Goal: Information Seeking & Learning: Find specific fact

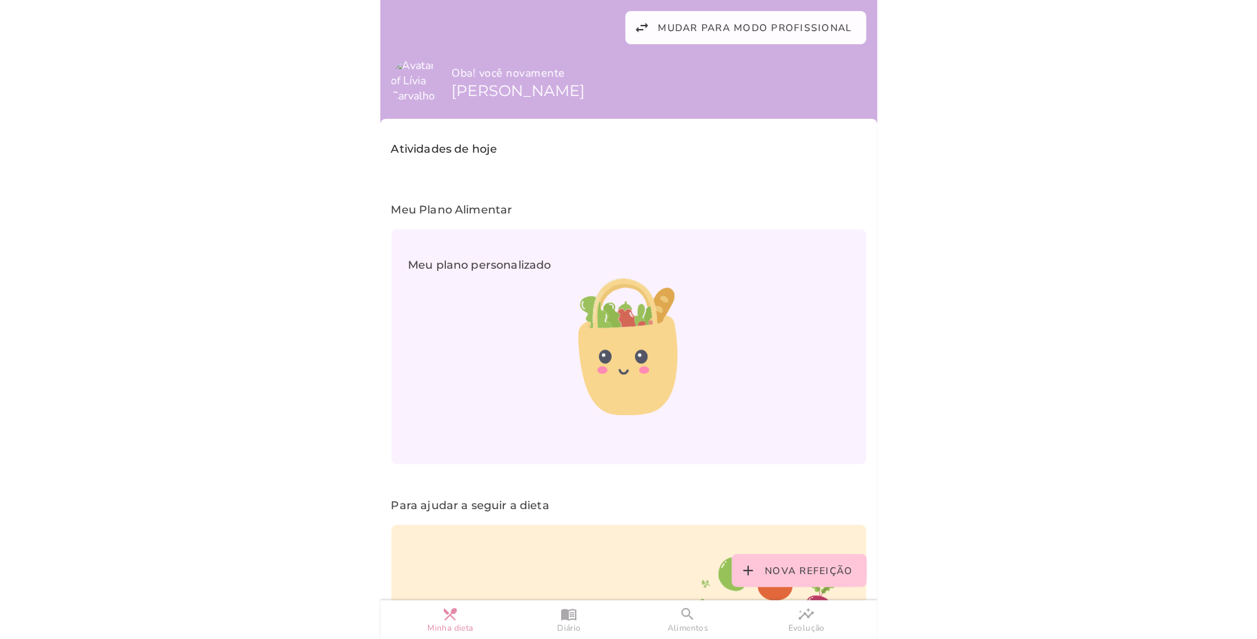
scroll to position [144, 0]
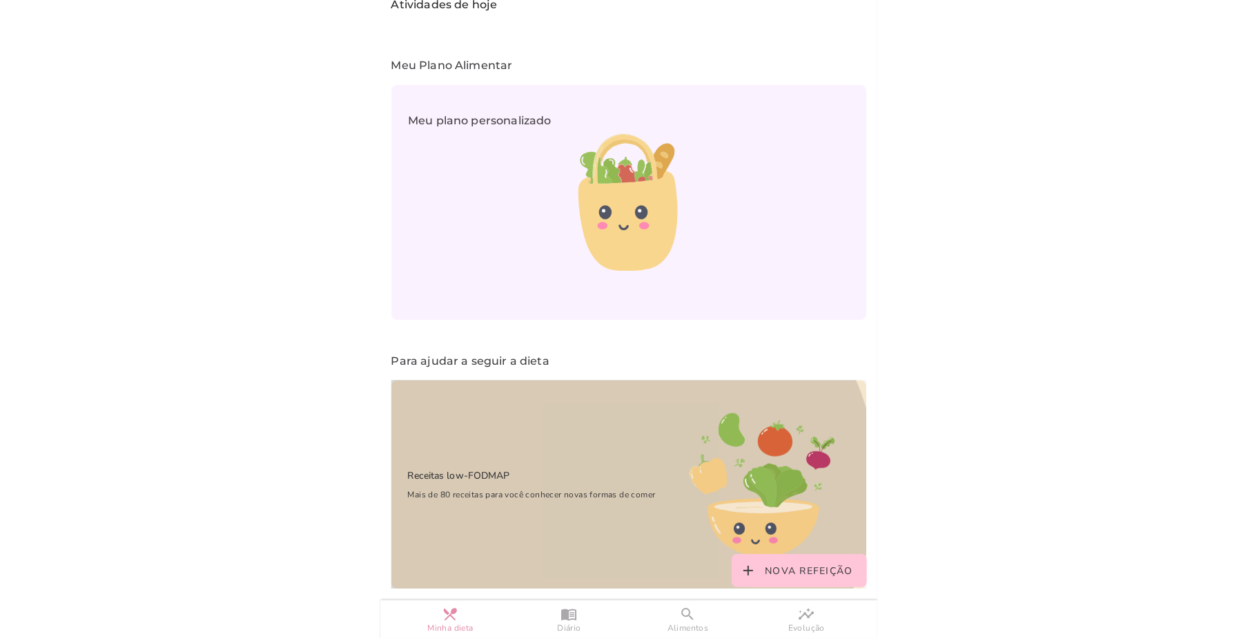
click at [541, 451] on div "Receitas low-FODMAP Mais de 80 receitas para você conhecer novas formas de comer" at bounding box center [525, 484] width 267 height 67
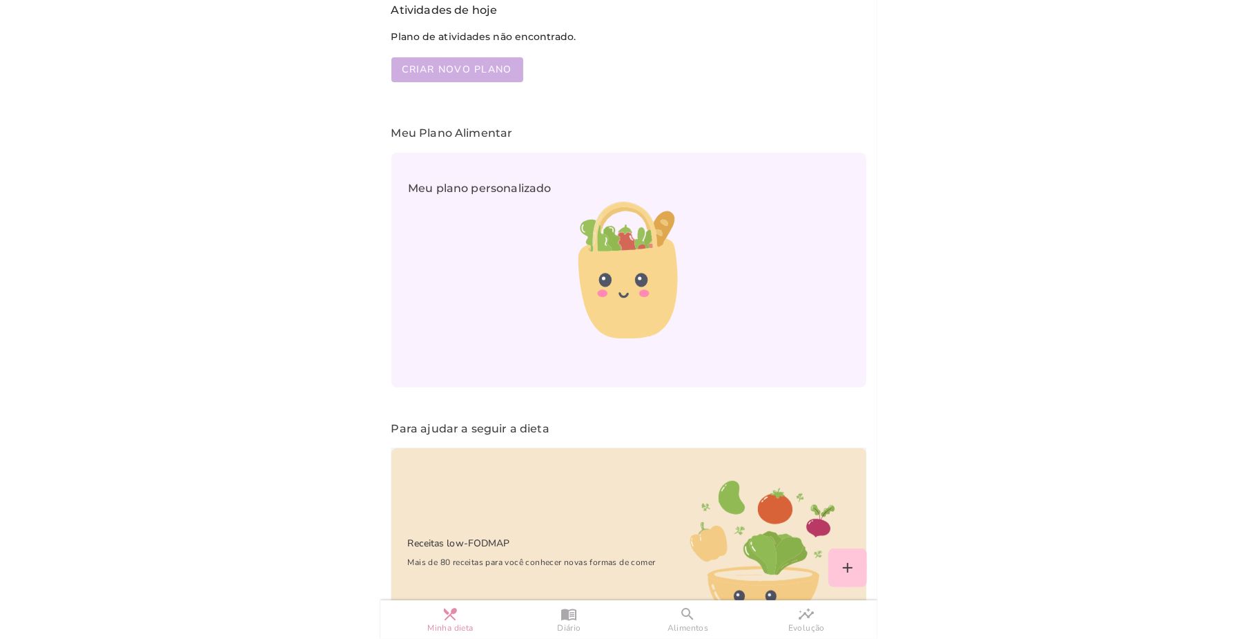
scroll to position [150, 0]
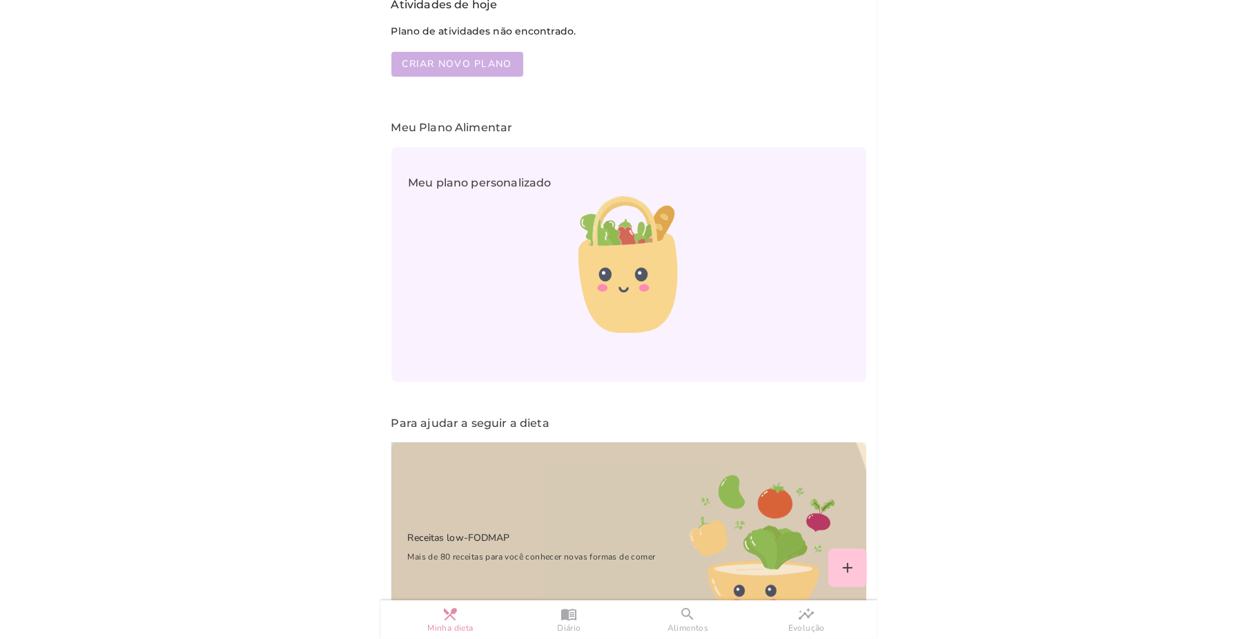
click at [691, 597] on icon at bounding box center [762, 547] width 209 height 209
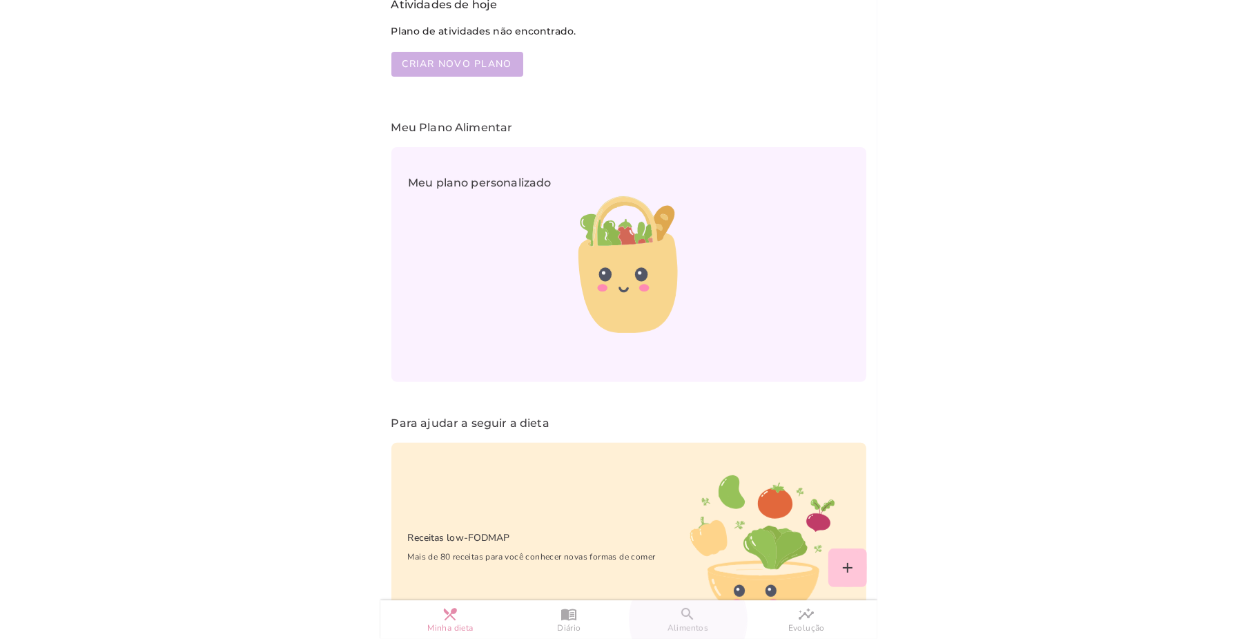
click at [0, 0] on slot "search" at bounding box center [0, 0] width 0 height 0
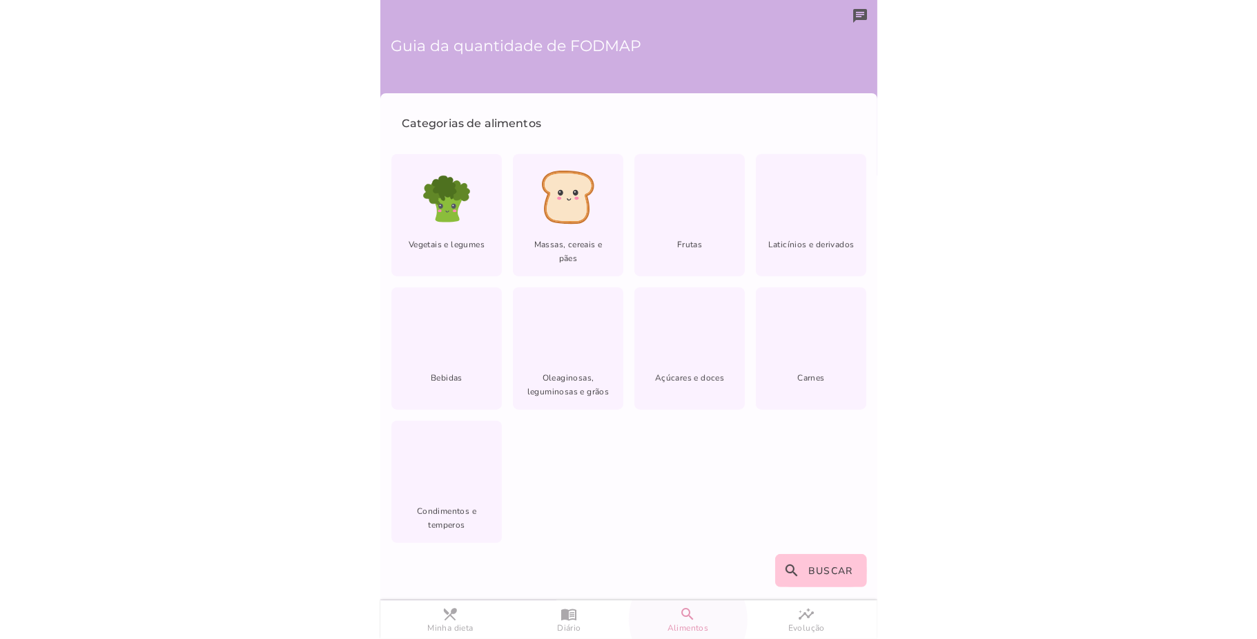
scroll to position [1, 0]
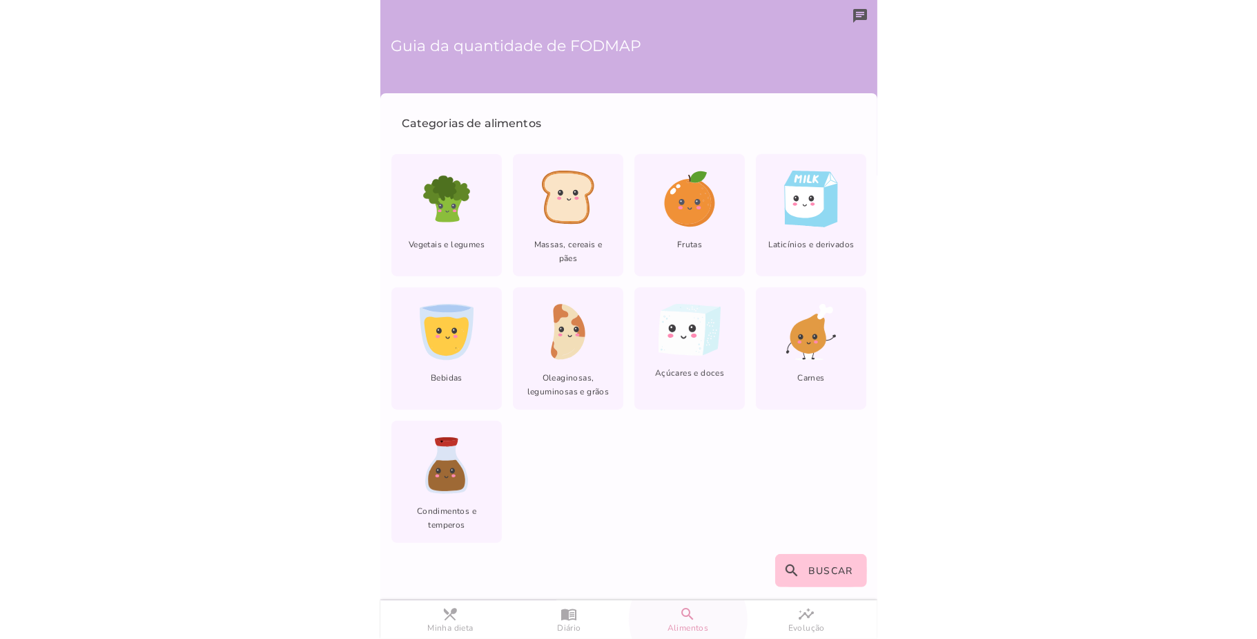
click at [809, 569] on span "Buscar" at bounding box center [831, 570] width 45 height 13
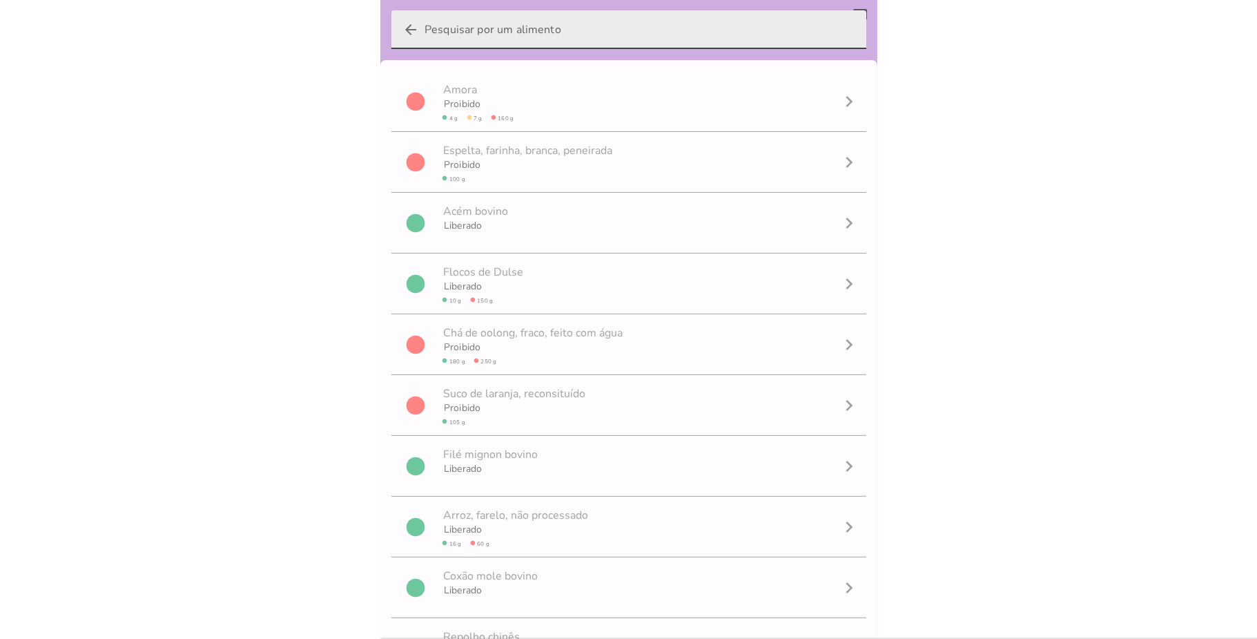
click at [566, 28] on input "arrow_back" at bounding box center [640, 29] width 431 height 39
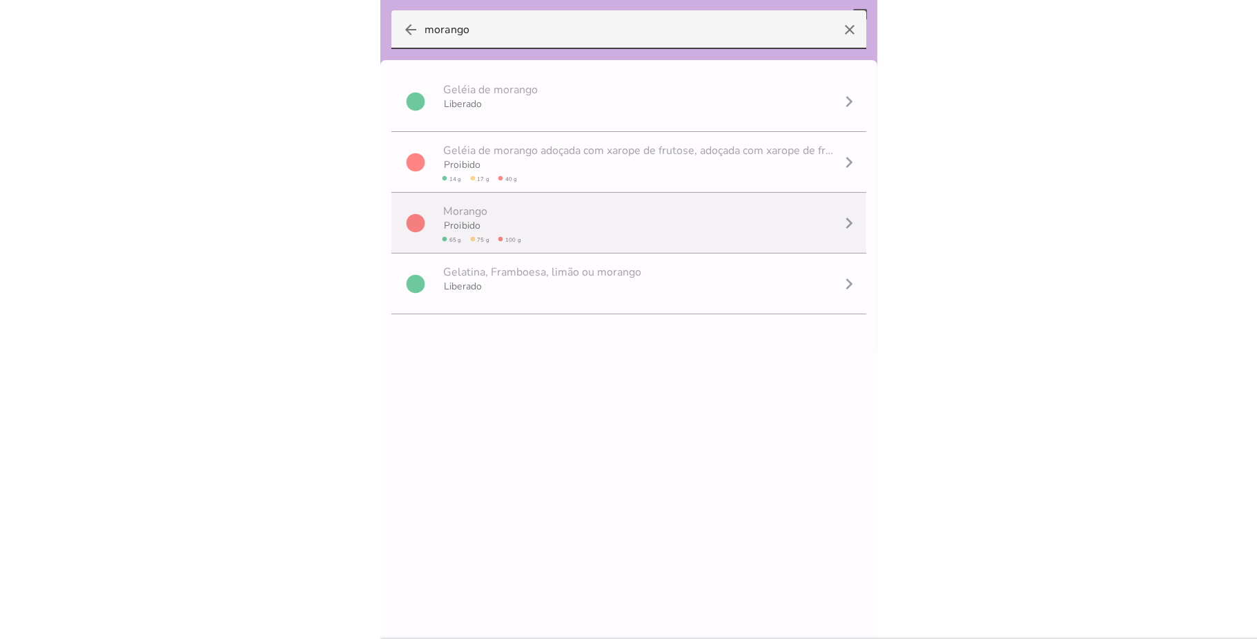
scroll to position [1, 0]
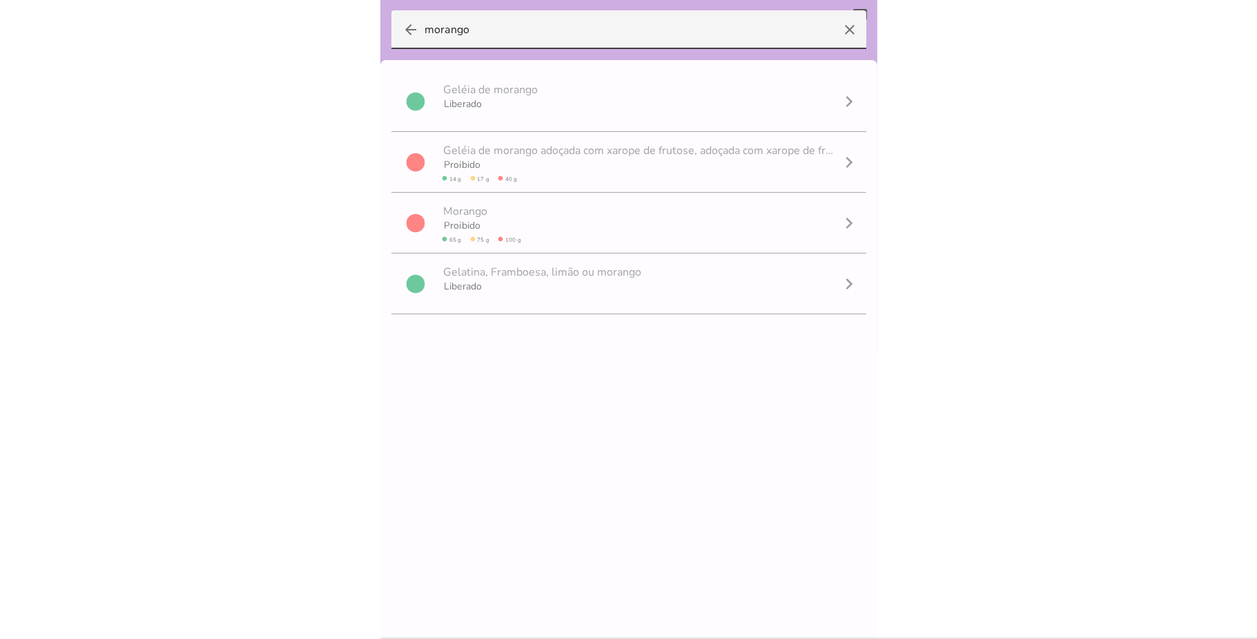
type input "morango"
type mwc-textfield "morango"
